Goal: Task Accomplishment & Management: Use online tool/utility

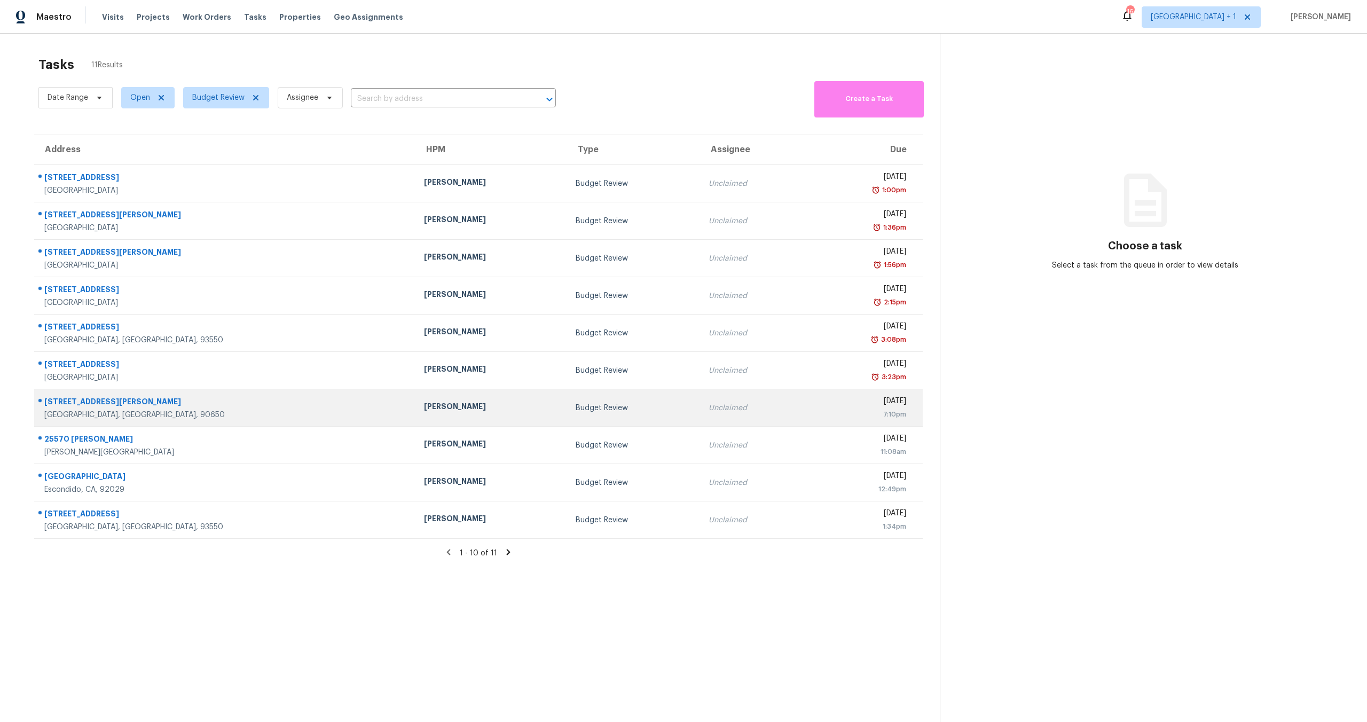
click at [97, 402] on div "13205 Ben Nevis Ave" at bounding box center [225, 402] width 363 height 13
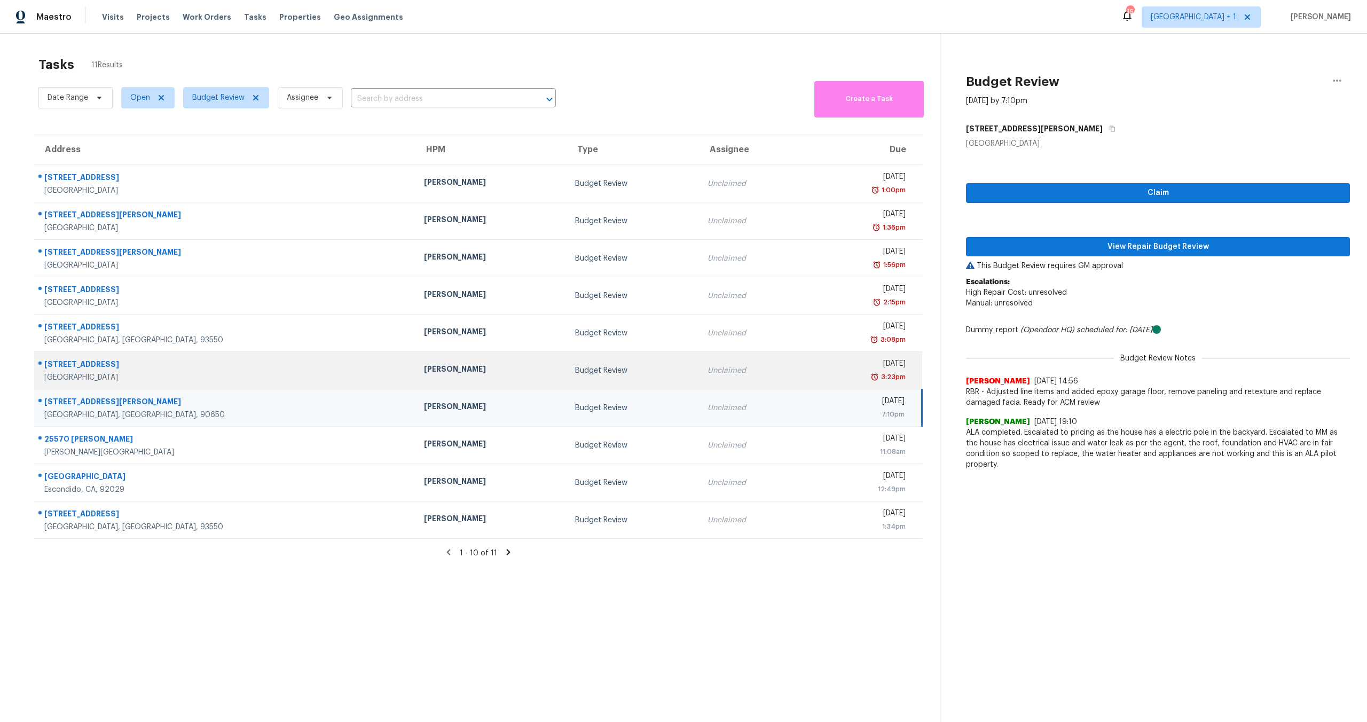
click at [575, 375] on div "Budget Review" at bounding box center [633, 370] width 116 height 11
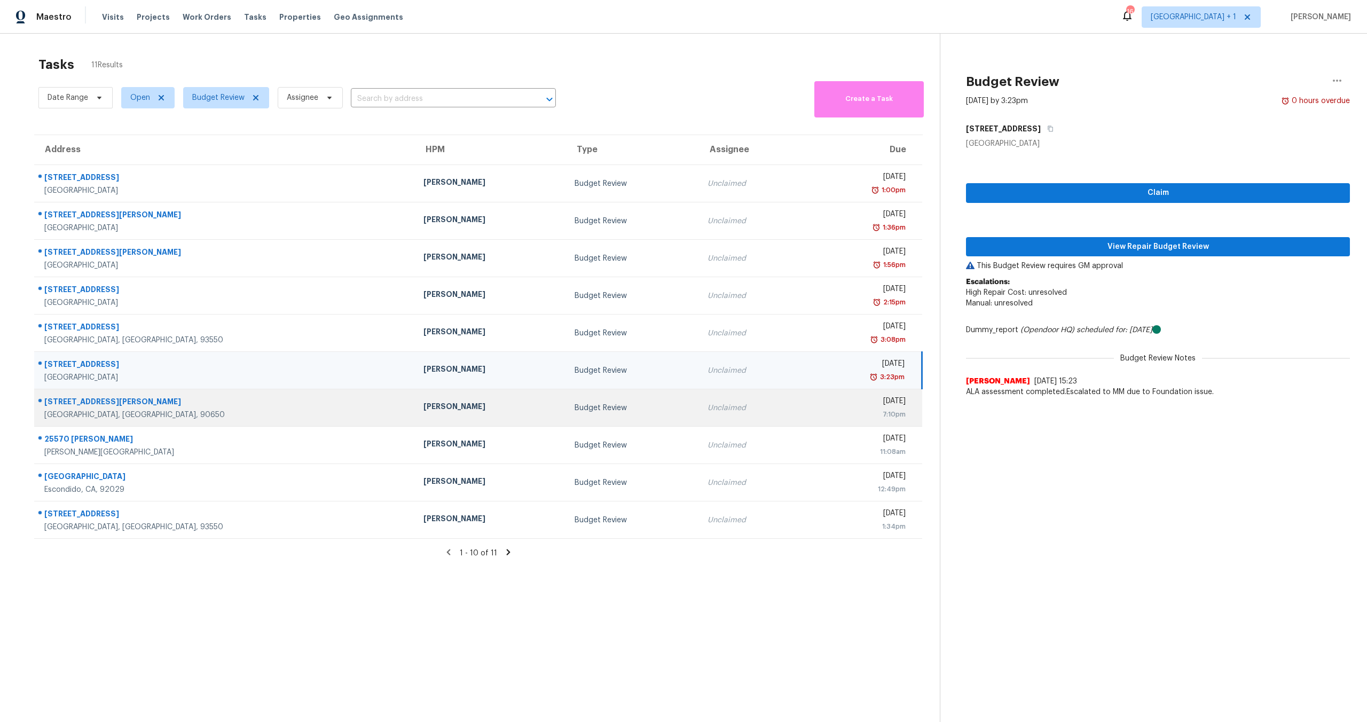
click at [566, 413] on td "Budget Review" at bounding box center [632, 407] width 133 height 37
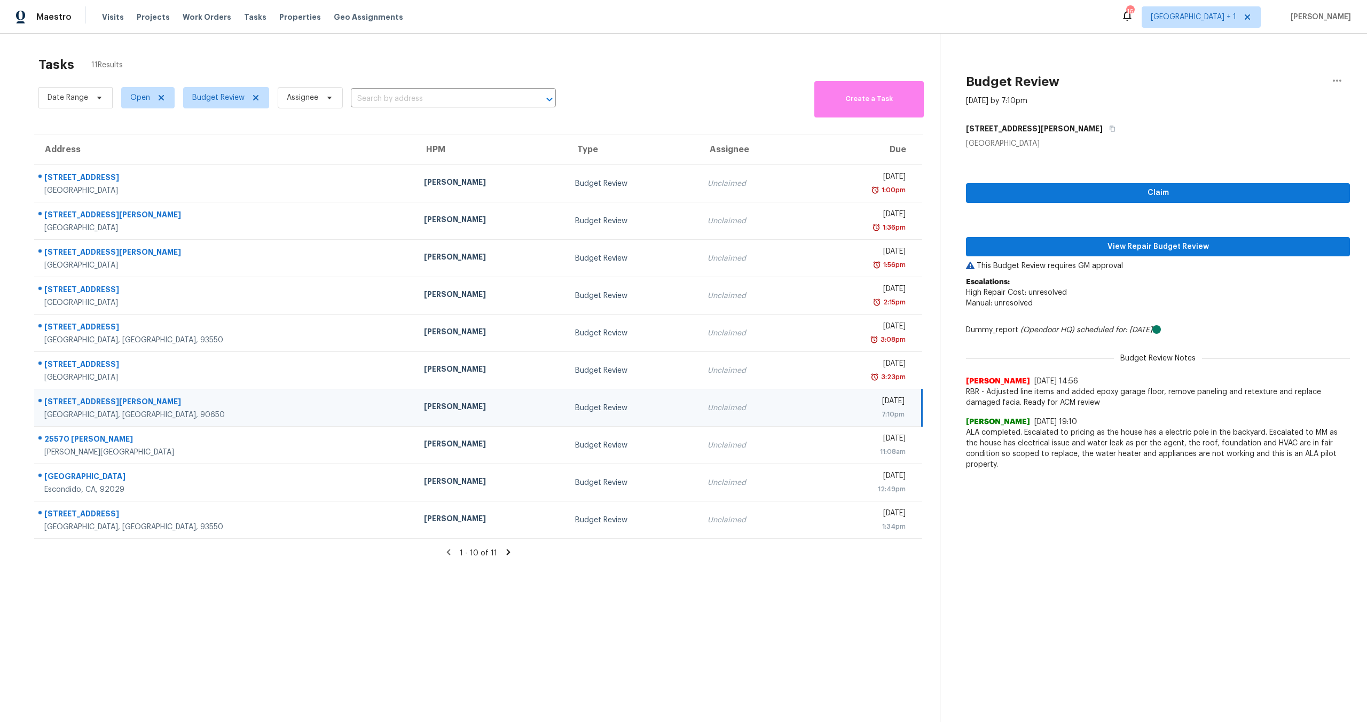
click at [178, 407] on div "13205 Ben Nevis Ave" at bounding box center [225, 402] width 363 height 13
click at [1253, 257] on div "Claim View Repair Budget Review This Budget Review requires GM approval Escalat…" at bounding box center [1158, 312] width 384 height 326
click at [1247, 251] on span "View Repair Budget Review" at bounding box center [1158, 246] width 367 height 13
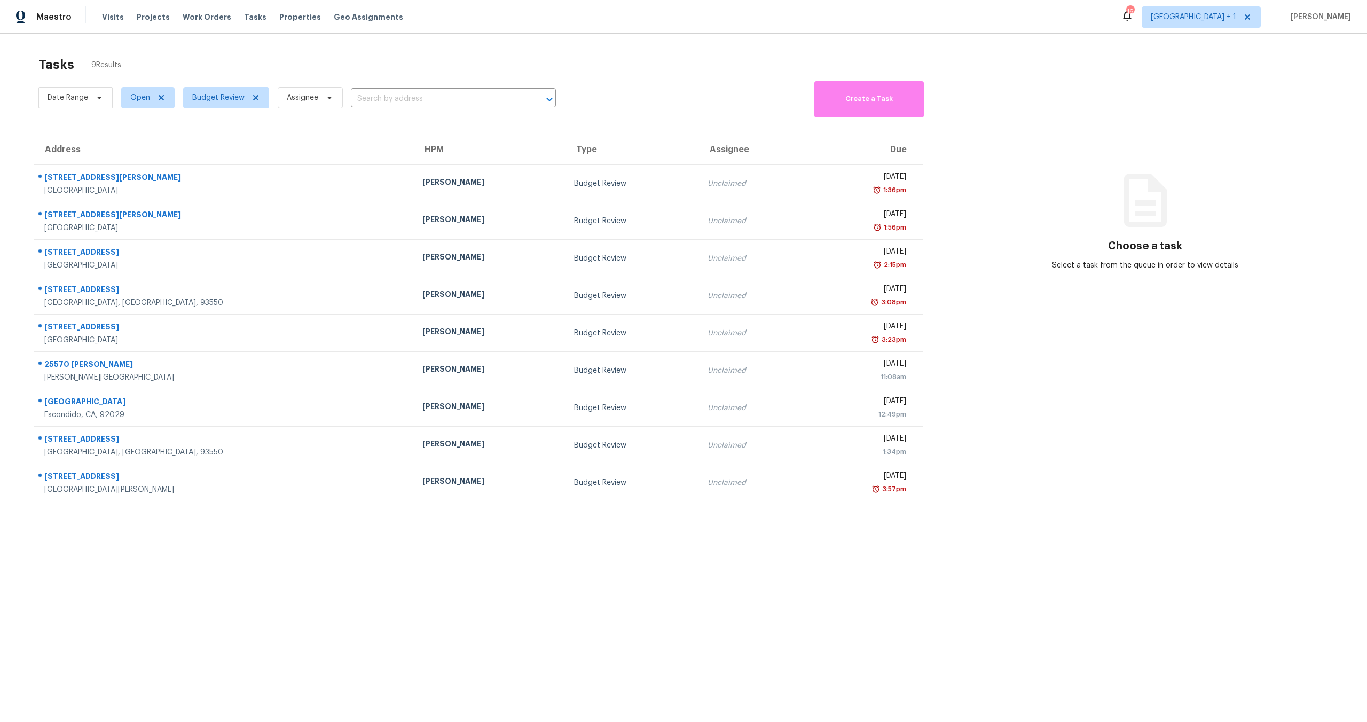
click at [739, 558] on section "Tasks 9 Results Date Range Open Budget Review Assignee ​ Create a Task Address …" at bounding box center [478, 403] width 923 height 705
